Goal: Task Accomplishment & Management: Use online tool/utility

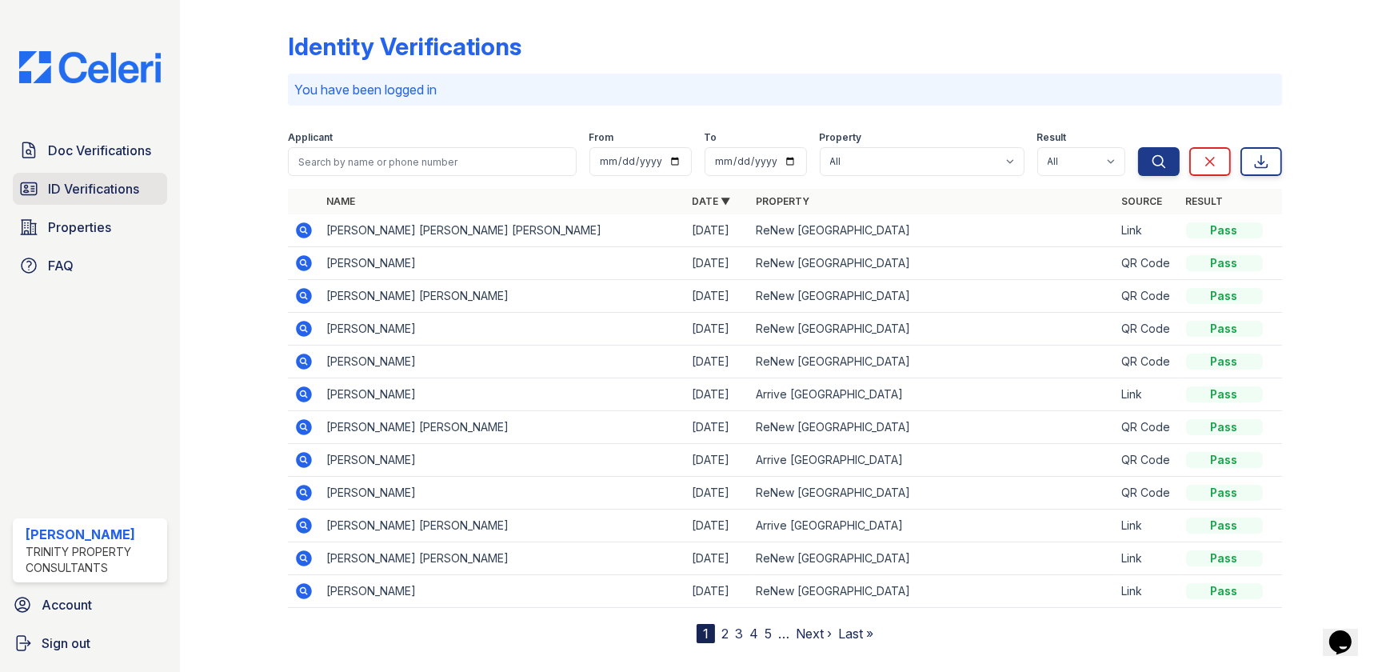
click at [119, 174] on link "ID Verifications" at bounding box center [90, 189] width 154 height 32
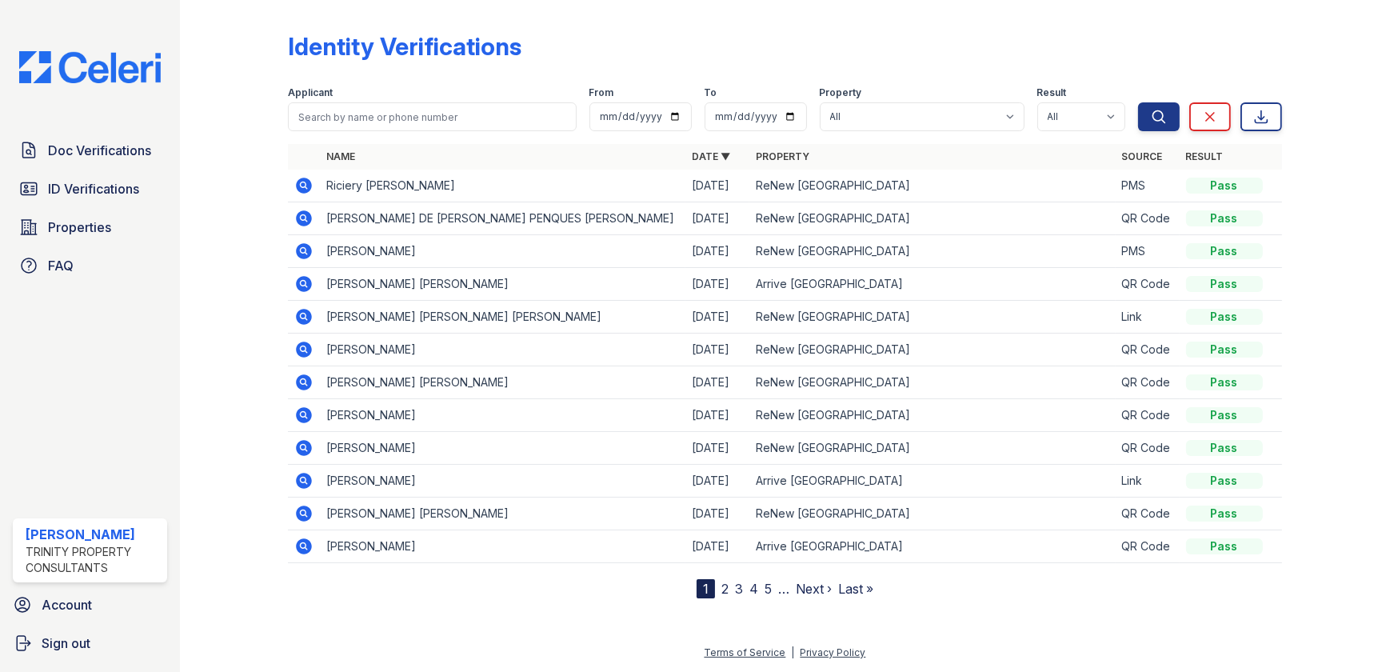
click at [60, 169] on div "Doc Verifications ID Verifications Properties FAQ" at bounding box center [89, 207] width 167 height 147
click at [72, 179] on span "ID Verifications" at bounding box center [93, 188] width 91 height 19
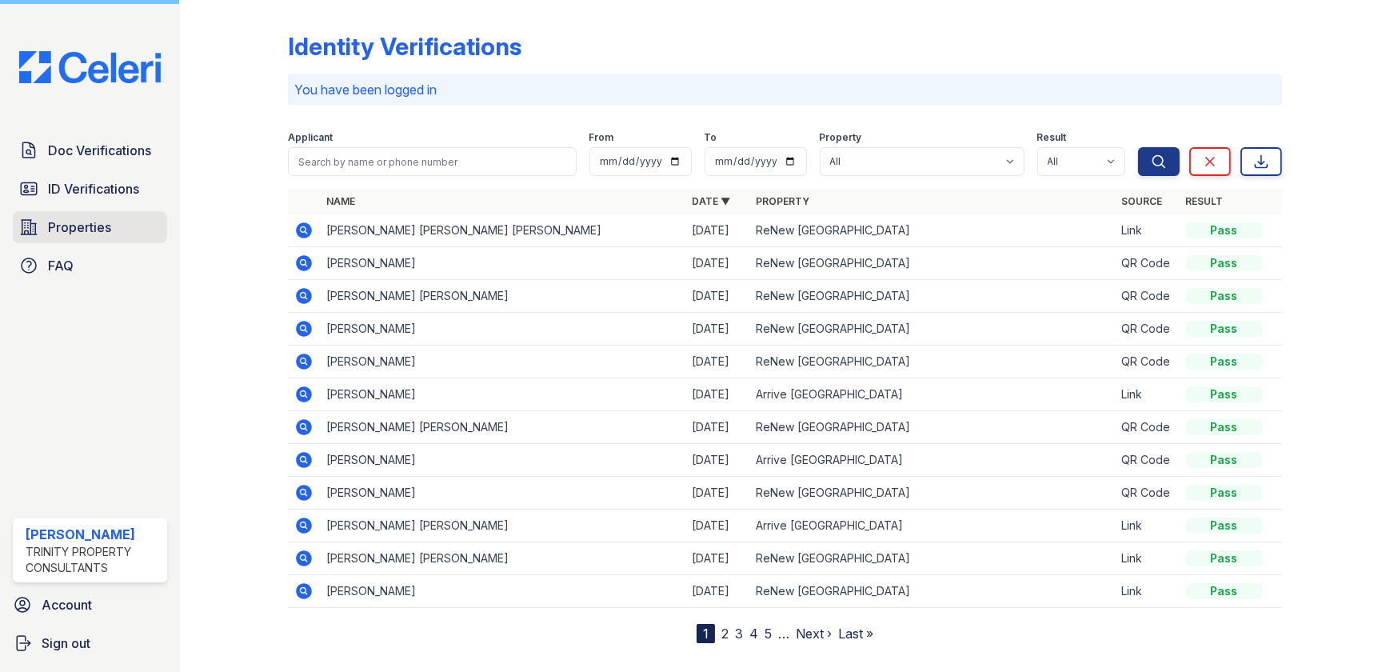
click at [75, 222] on span "Properties" at bounding box center [79, 226] width 63 height 19
click at [112, 245] on div "Doc Verifications ID Verifications Properties FAQ" at bounding box center [89, 207] width 167 height 147
click at [122, 231] on link "Properties" at bounding box center [90, 227] width 154 height 32
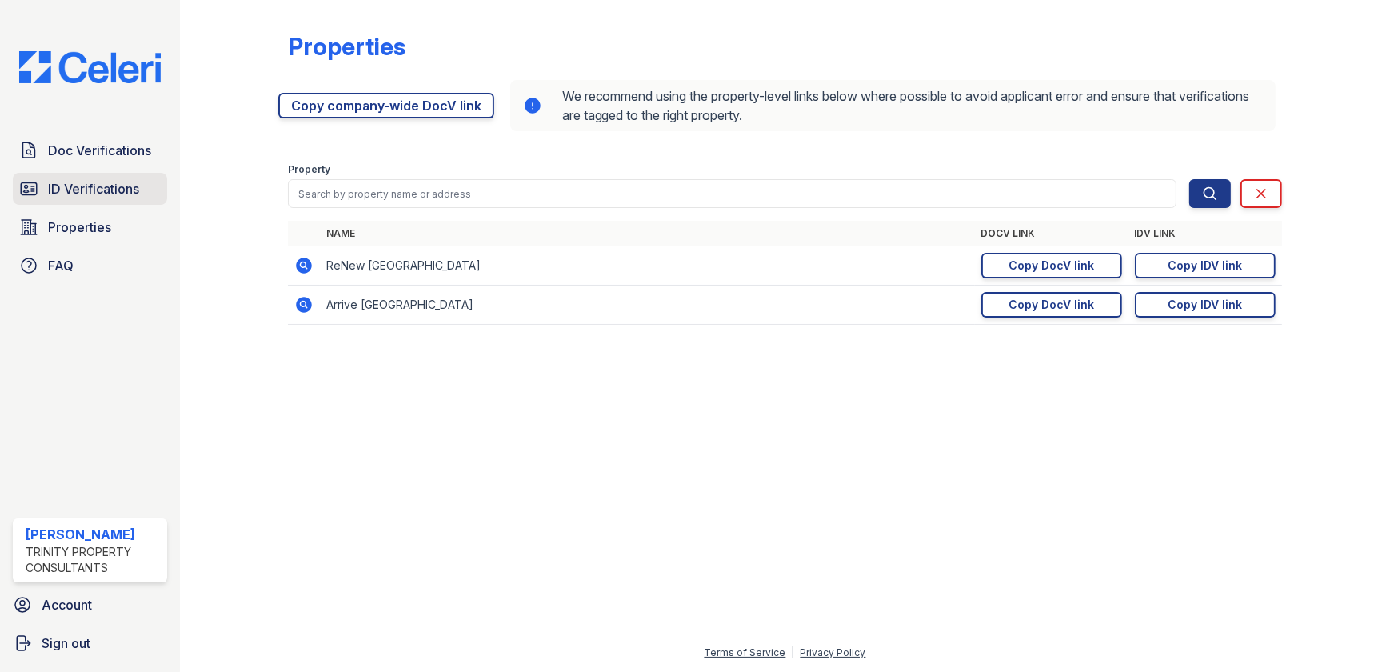
click at [124, 201] on link "ID Verifications" at bounding box center [90, 189] width 154 height 32
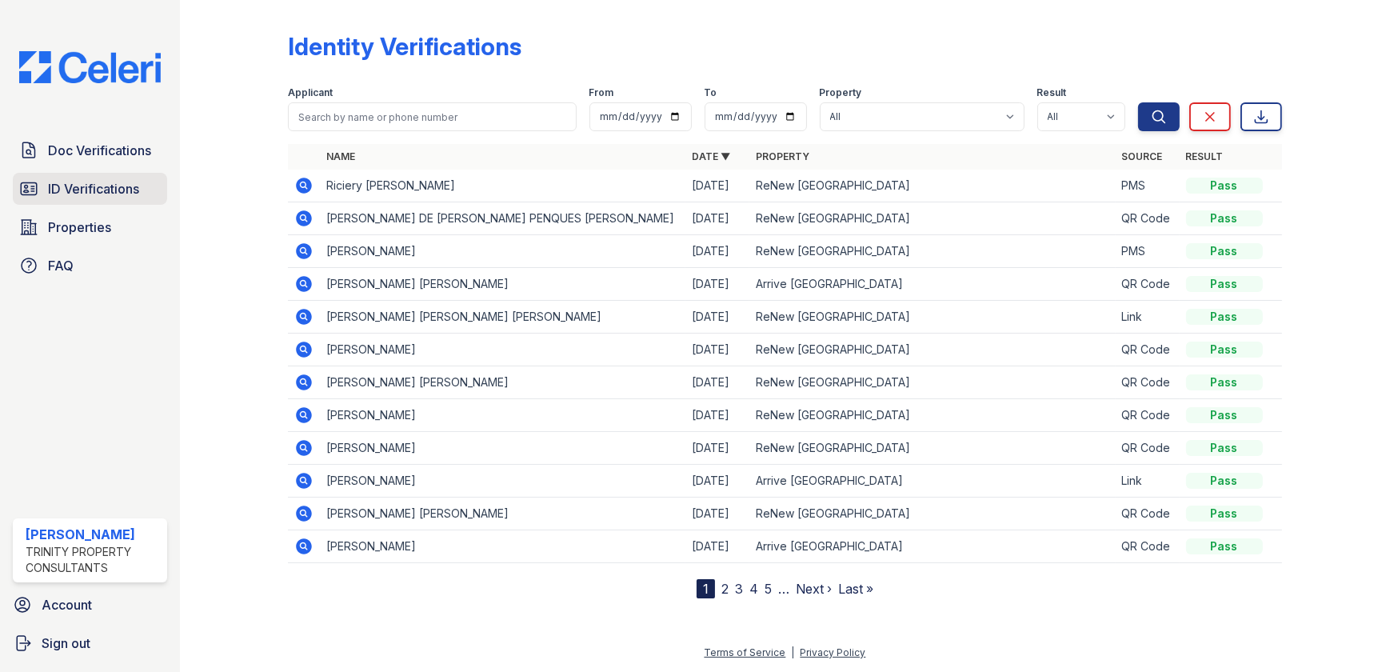
click at [124, 196] on span "ID Verifications" at bounding box center [93, 188] width 91 height 19
click at [90, 214] on link "Properties" at bounding box center [90, 227] width 154 height 32
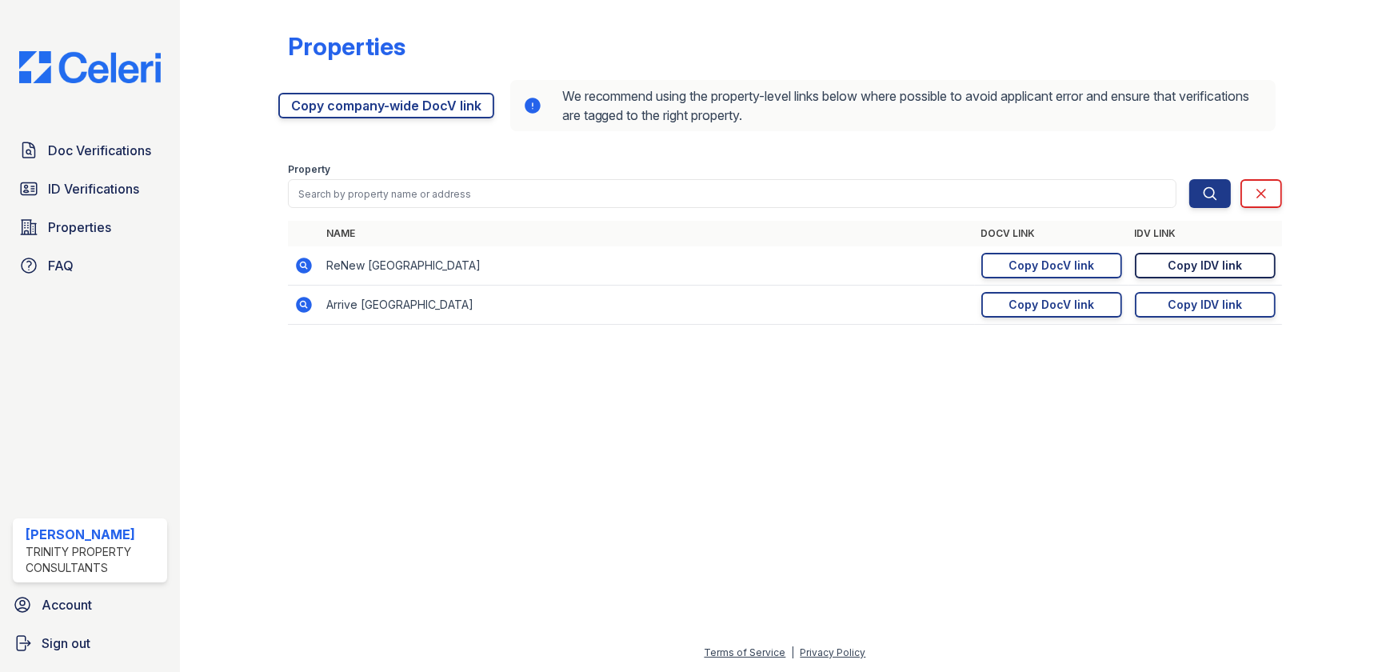
click at [1263, 264] on link "Copy IDV link Copy link" at bounding box center [1205, 266] width 141 height 26
